Goal: Transaction & Acquisition: Obtain resource

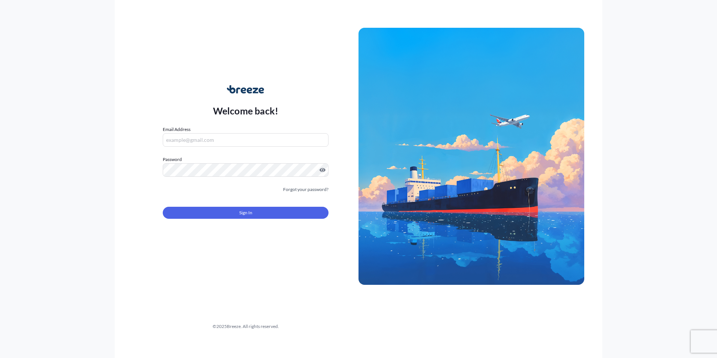
type input "[EMAIL_ADDRESS][DOMAIN_NAME]"
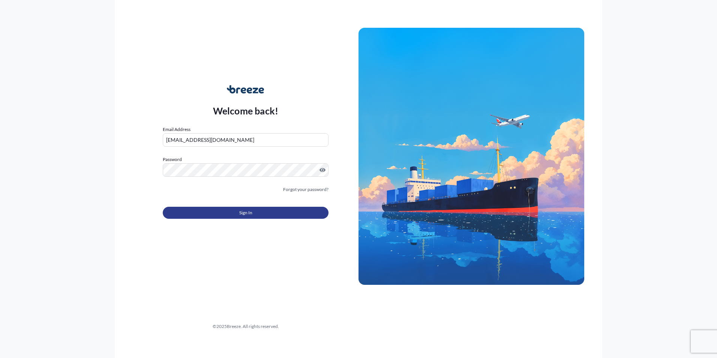
click at [218, 214] on button "Sign In" at bounding box center [246, 213] width 166 height 12
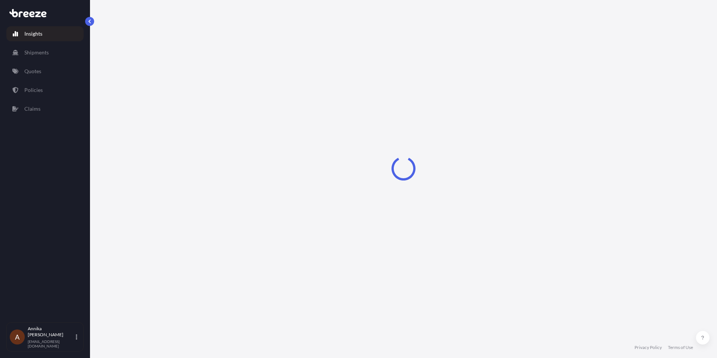
select select "2025"
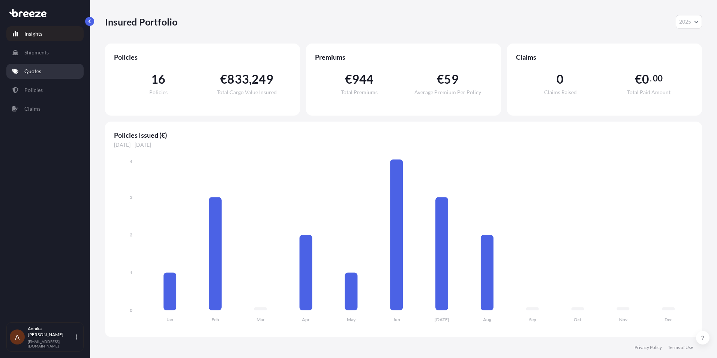
click at [36, 71] on p "Quotes" at bounding box center [32, 72] width 17 height 8
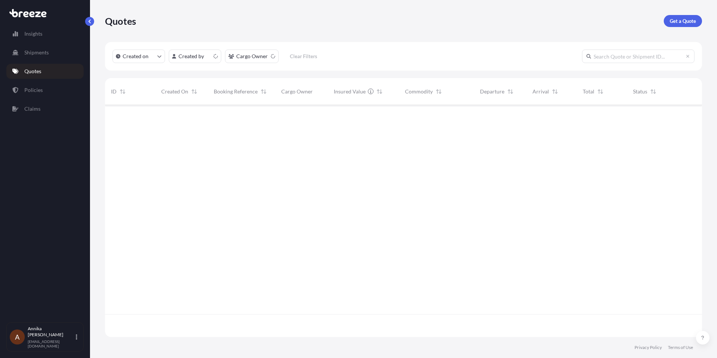
scroll to position [230, 592]
click at [681, 23] on p "Get a Quote" at bounding box center [683, 21] width 26 height 8
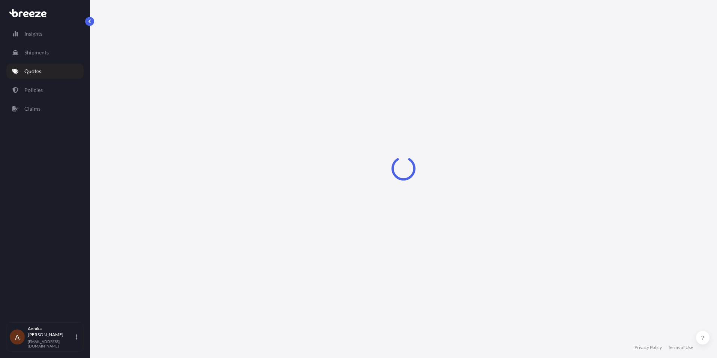
select select "Road"
select select "Sea"
select select "1"
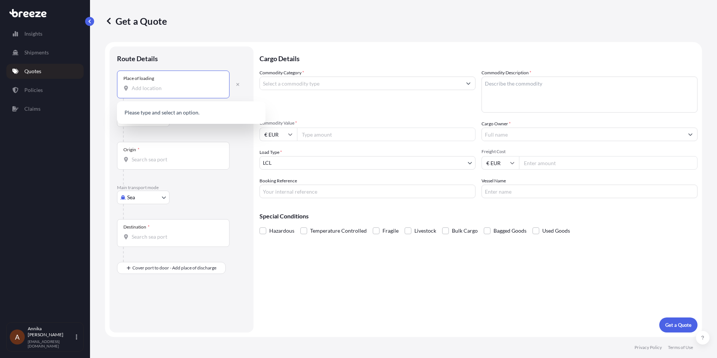
drag, startPoint x: 133, startPoint y: 88, endPoint x: 665, endPoint y: 62, distance: 532.9
click at [147, 87] on input "Place of loading" at bounding box center [176, 88] width 89 height 8
drag, startPoint x: 148, startPoint y: 96, endPoint x: 148, endPoint y: 92, distance: 4.1
click at [148, 96] on div "Place of loading" at bounding box center [173, 85] width 113 height 28
click at [148, 92] on input "Place of loading" at bounding box center [176, 88] width 89 height 8
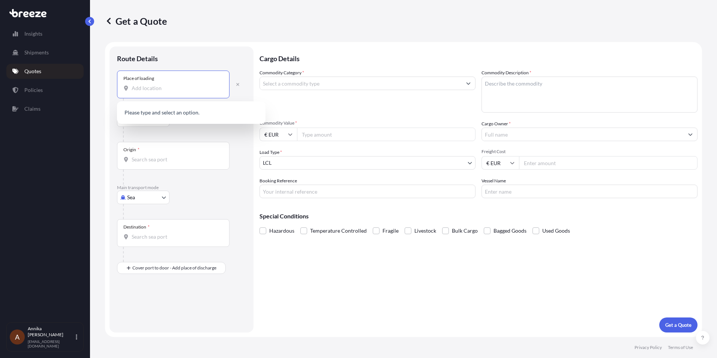
paste input "Dublin D22 W5T1"
click at [213, 107] on div "[STREET_ADDRESS]" at bounding box center [191, 113] width 143 height 18
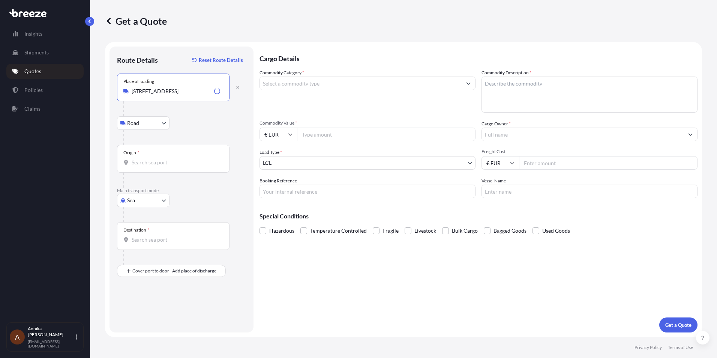
type input "[STREET_ADDRESS]"
click at [159, 160] on input "Origin *" at bounding box center [176, 163] width 89 height 8
click at [147, 234] on div "Destination *" at bounding box center [173, 236] width 113 height 28
click at [147, 236] on input "Destination *" at bounding box center [176, 240] width 89 height 8
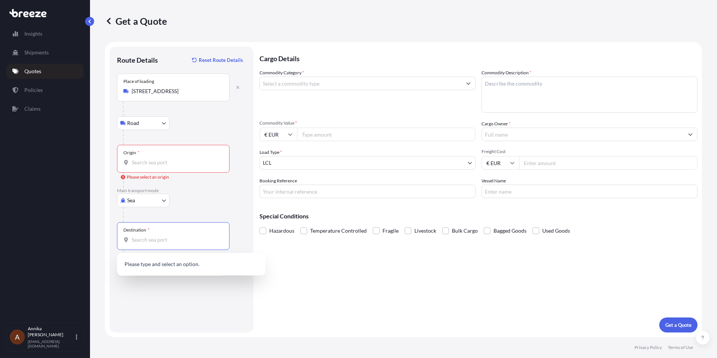
paste input "Hampshire RG24 8FL"
type input "Hampshire RG24 8FL"
click at [227, 191] on p "Main transport mode" at bounding box center [181, 191] width 129 height 6
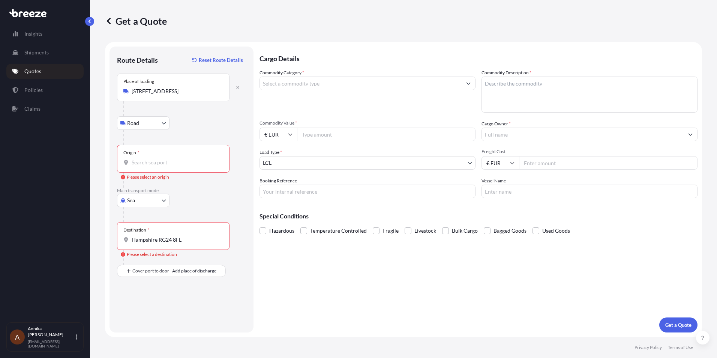
click at [237, 156] on div "Origin * Please select an origin" at bounding box center [181, 166] width 129 height 43
drag, startPoint x: 243, startPoint y: 234, endPoint x: 194, endPoint y: 139, distance: 106.7
click at [243, 231] on div "Destination * [GEOGRAPHIC_DATA] RG24 8FL Please select a destination" at bounding box center [181, 243] width 129 height 43
click at [125, 21] on p "Get a Quote" at bounding box center [136, 21] width 62 height 12
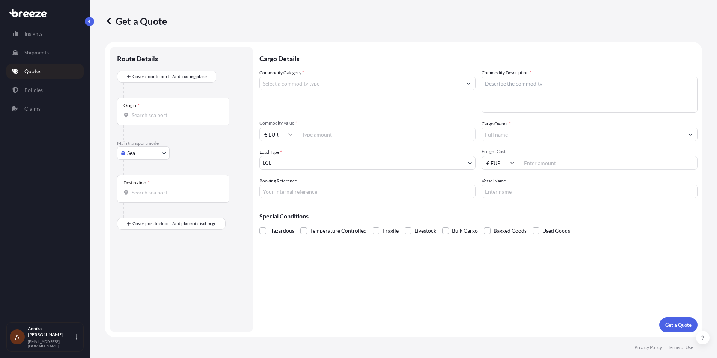
click at [164, 155] on body "Insights Shipments Quotes Policies Claims A [PERSON_NAME] [EMAIL_ADDRESS][DOMAI…" at bounding box center [358, 179] width 717 height 358
click at [141, 195] on div "Road" at bounding box center [143, 200] width 47 height 14
select select "Road"
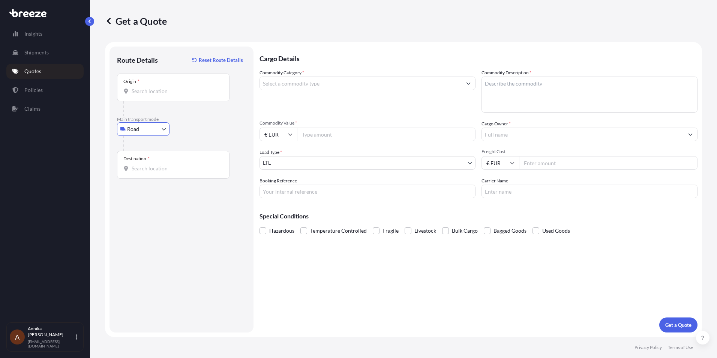
click at [155, 171] on input "Destination *" at bounding box center [176, 169] width 89 height 8
paste input "Hampshire RG24 8FL"
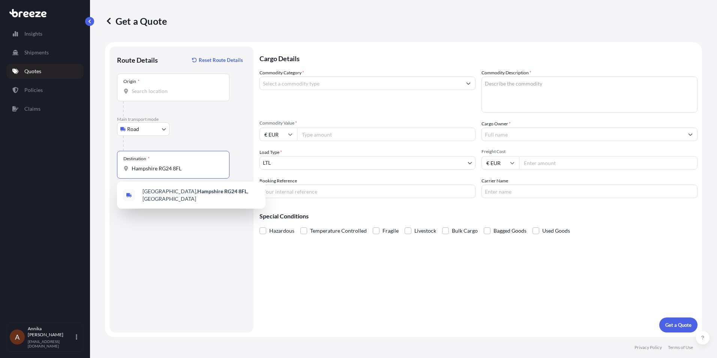
type input "Hampshire RG24 8FL"
click at [168, 88] on input "Origin *" at bounding box center [176, 91] width 89 height 8
paste input "Dublin D22 W5T1"
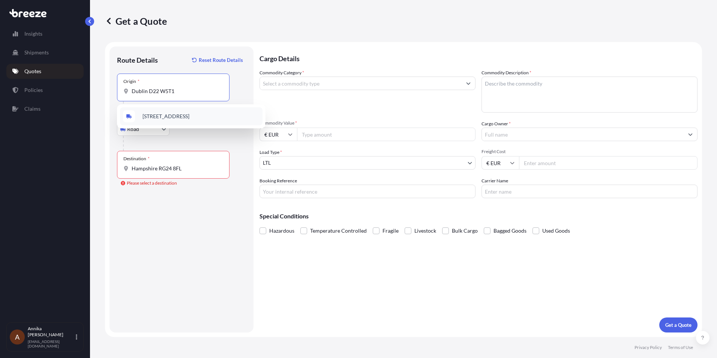
type input "[STREET_ADDRESS]"
click at [195, 170] on input "Hampshire RG24 8FL" at bounding box center [176, 169] width 89 height 8
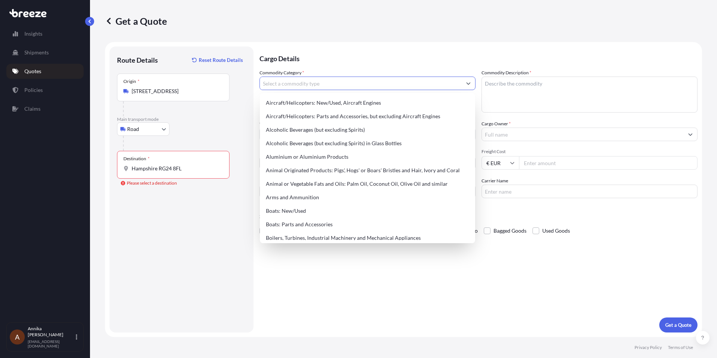
click at [196, 170] on input "Hampshire RG24 8FL" at bounding box center [176, 169] width 89 height 8
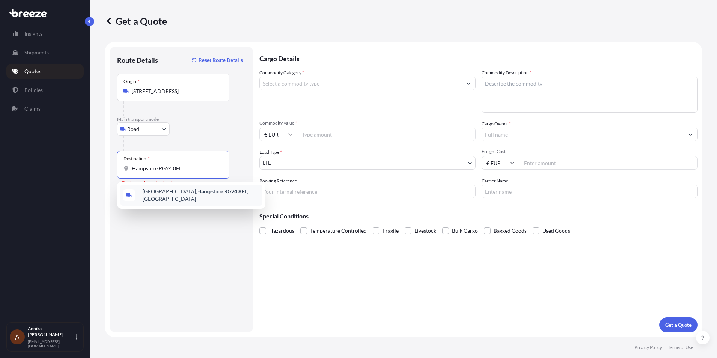
type input "[STREET_ADDRESS]"
click at [435, 83] on input "Commodity Category *" at bounding box center [361, 84] width 202 height 14
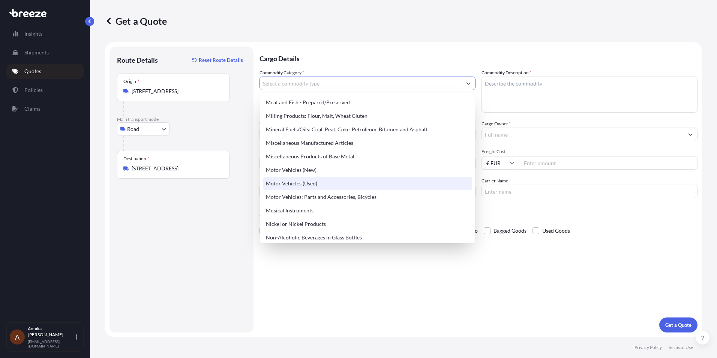
scroll to position [1050, 0]
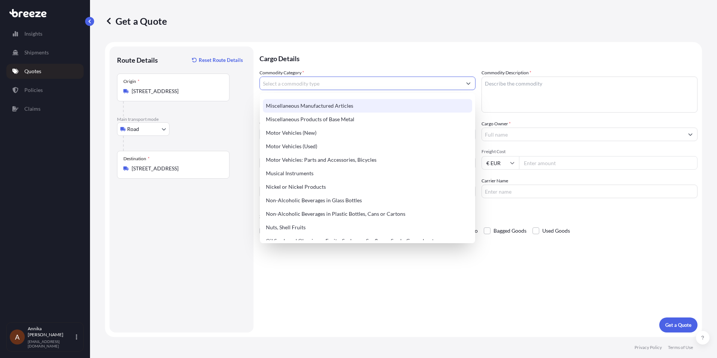
click at [315, 110] on div "Miscellaneous Manufactured Articles" at bounding box center [367, 106] width 209 height 14
type input "Miscellaneous Manufactured Articles"
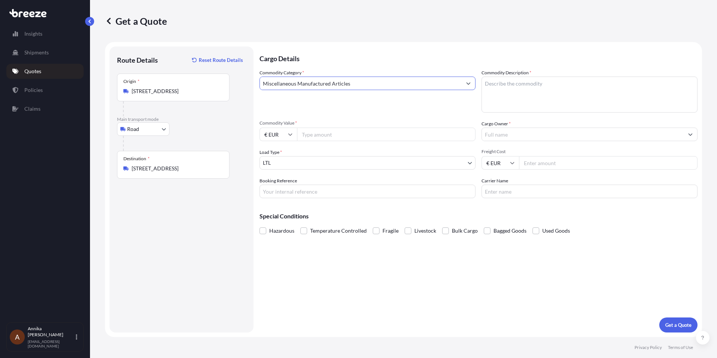
click at [469, 84] on icon "Show suggestions" at bounding box center [469, 84] width 4 height 2
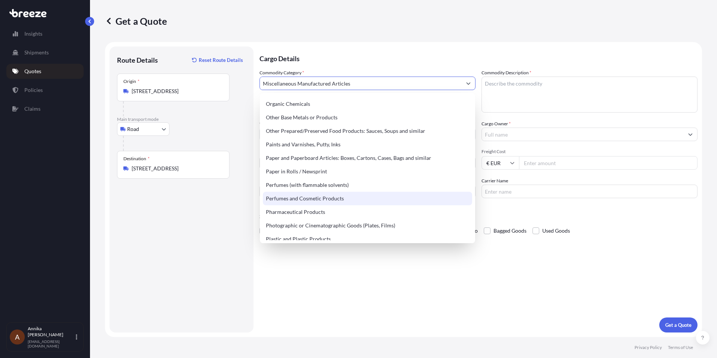
scroll to position [1261, 0]
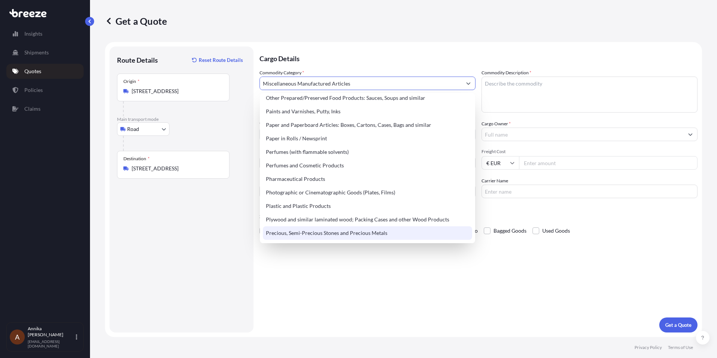
drag, startPoint x: 376, startPoint y: 297, endPoint x: 478, endPoint y: 205, distance: 137.8
click at [376, 297] on div "Cargo Details Commodity Category * Miscellaneous Manufactured Articles Commodit…" at bounding box center [479, 190] width 438 height 286
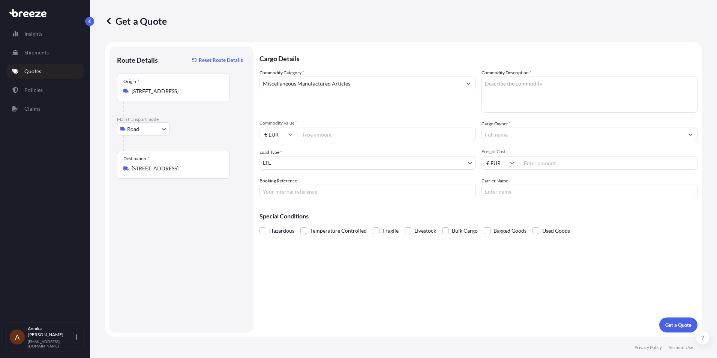
click at [529, 92] on textarea "Commodity Description *" at bounding box center [590, 95] width 216 height 36
paste textarea "[EU] Branded Mint dispenser - Black 356 8009063672 SC Banner German 1 315972478…"
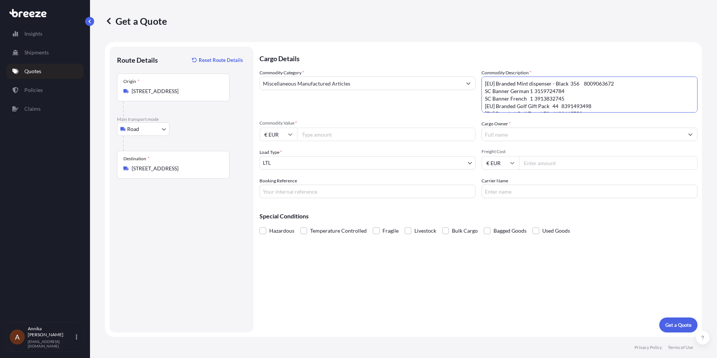
scroll to position [35, 0]
type textarea "[EU] Branded Mint dispenser - Black 356 8009063672 SC Banner German 1 315972478…"
click at [288, 128] on input "€ EUR" at bounding box center [279, 135] width 38 height 14
click at [279, 183] on div "$ USD" at bounding box center [279, 186] width 32 height 14
type input "$ USD"
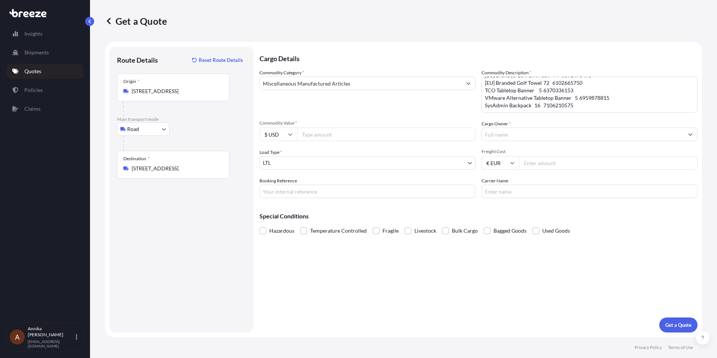
click at [326, 133] on input "Commodity Value *" at bounding box center [386, 135] width 179 height 14
type input "1647.84"
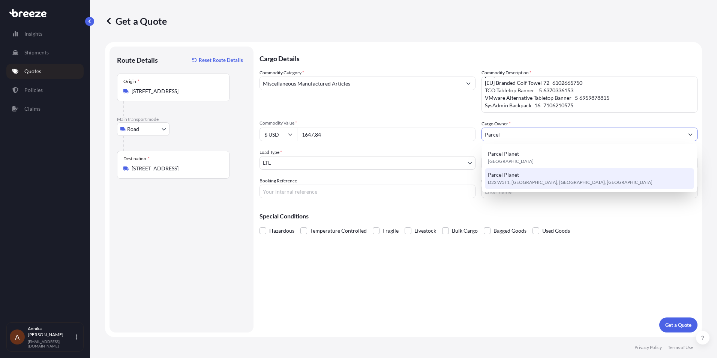
click at [514, 170] on div "Parcel Planet D22 W5T1, [GEOGRAPHIC_DATA], [GEOGRAPHIC_DATA], [GEOGRAPHIC_DATA]" at bounding box center [589, 178] width 209 height 21
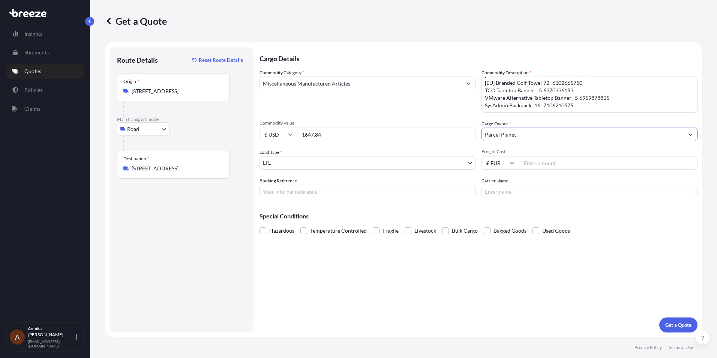
type input "Parcel Planet"
drag, startPoint x: 571, startPoint y: 167, endPoint x: 716, endPoint y: 159, distance: 145.8
click at [574, 166] on input "Freight Cost" at bounding box center [608, 163] width 179 height 14
click at [550, 162] on input "Freight Cost" at bounding box center [608, 163] width 179 height 14
type input "308.21"
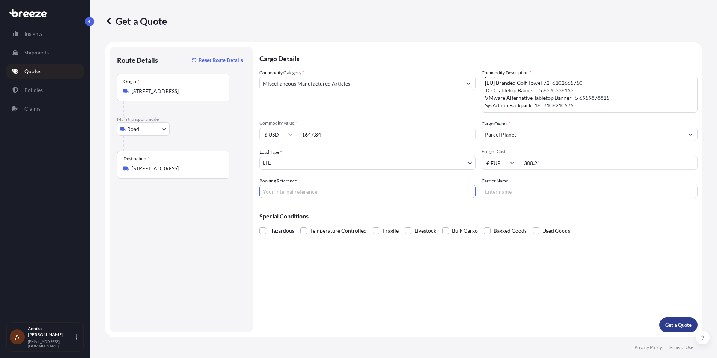
click at [673, 321] on p "Get a Quote" at bounding box center [678, 325] width 26 height 8
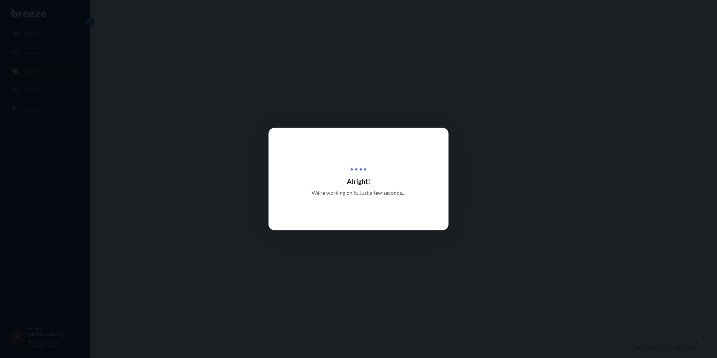
select select "Road"
select select "1"
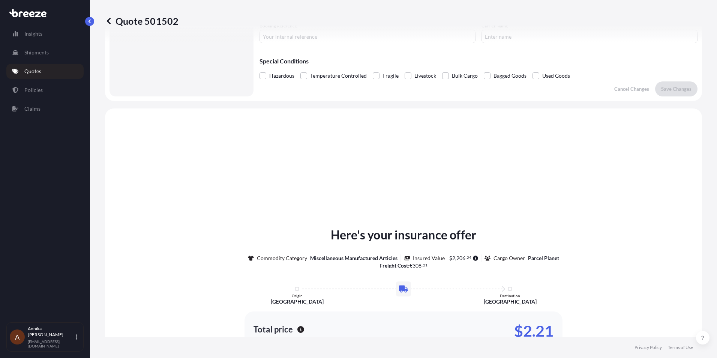
scroll to position [226, 0]
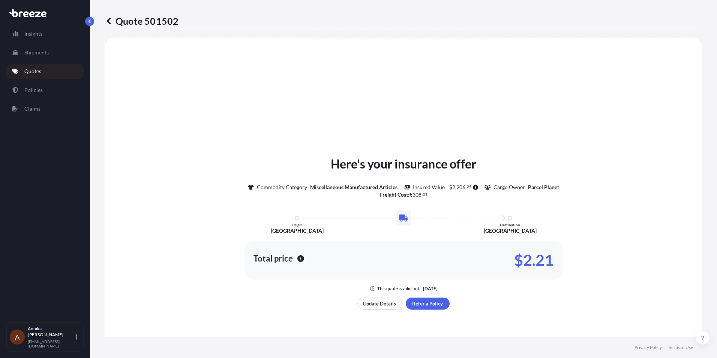
click at [344, 330] on div "Here's your insurance offer Commodity Category Miscellaneous Manufactured Artic…" at bounding box center [404, 232] width 576 height 368
